Goal: Complete application form

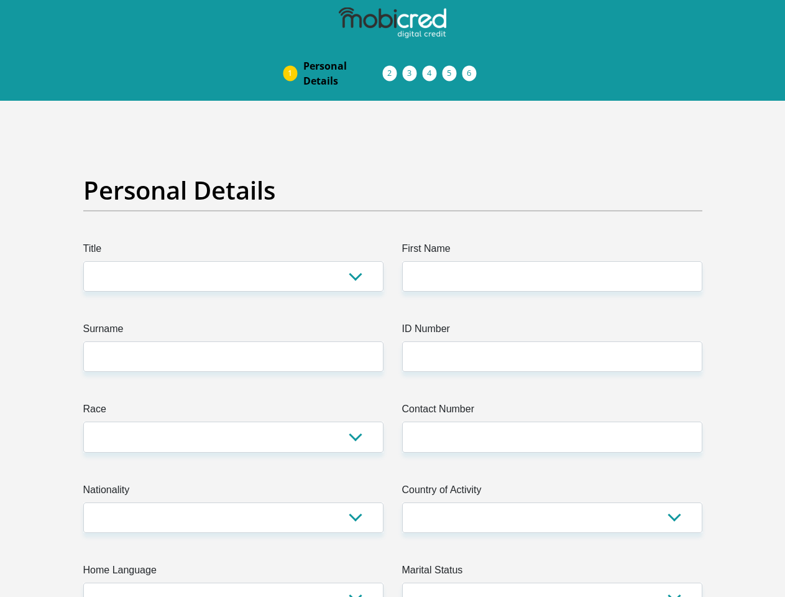
click at [0, 0] on img at bounding box center [0, 0] width 0 height 0
click at [294, 53] on link "Personal Details" at bounding box center [343, 73] width 99 height 40
click at [393, 68] on link "Acceptance of Services" at bounding box center [403, 73] width 20 height 10
click at [0, 0] on span "Documents" at bounding box center [0, 0] width 0 height 0
click at [453, 68] on link "Debicheck Mandate" at bounding box center [443, 73] width 20 height 10
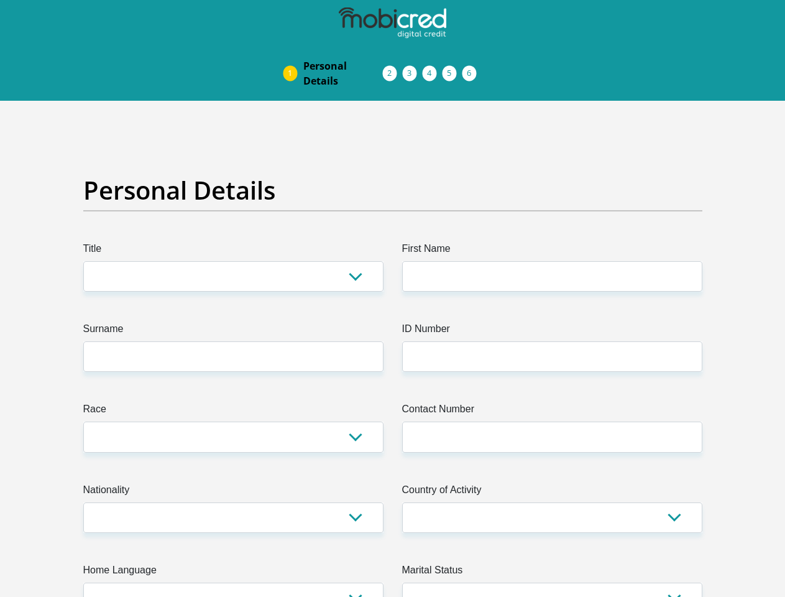
click at [473, 68] on link "Curata Authentication" at bounding box center [463, 73] width 20 height 10
click at [492, 68] on link "Pre Agreement Signoff" at bounding box center [483, 73] width 20 height 10
